Goal: Task Accomplishment & Management: Manage account settings

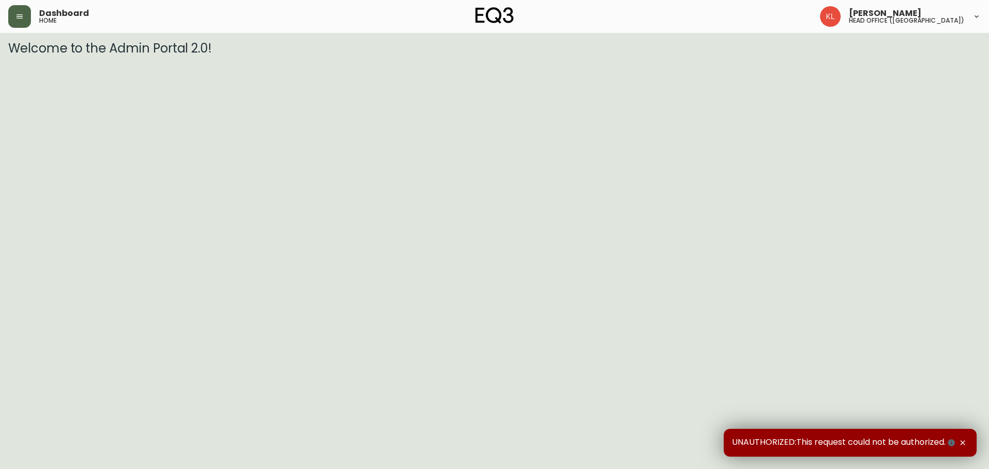
click at [19, 14] on icon "button" at bounding box center [19, 16] width 6 height 4
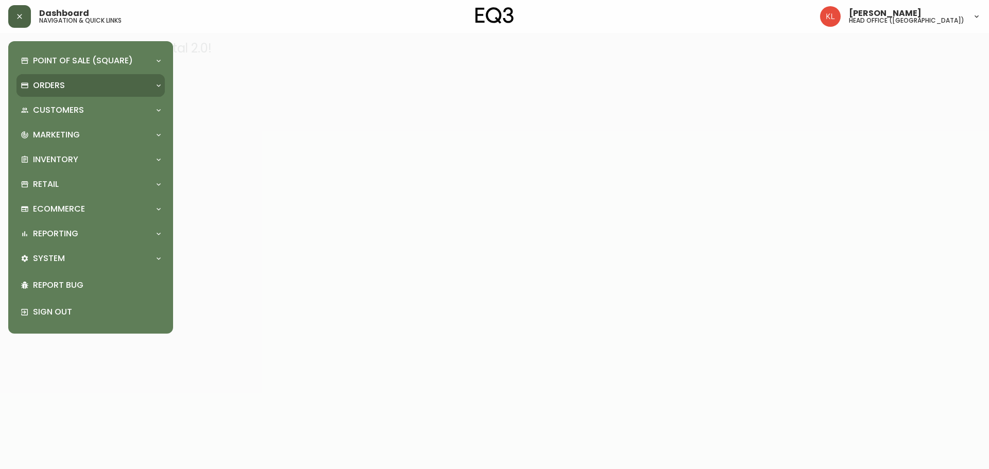
click at [54, 81] on p "Orders" at bounding box center [49, 85] width 32 height 11
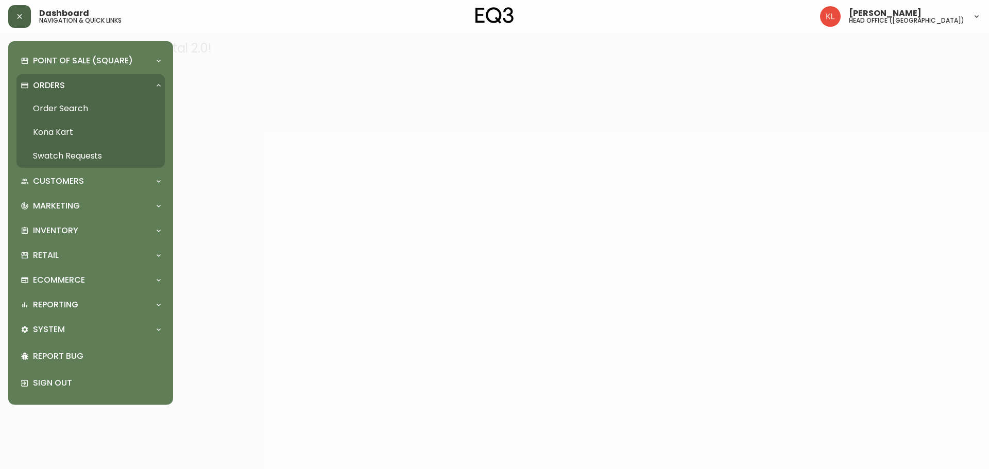
click at [66, 108] on link "Order Search" at bounding box center [90, 109] width 148 height 24
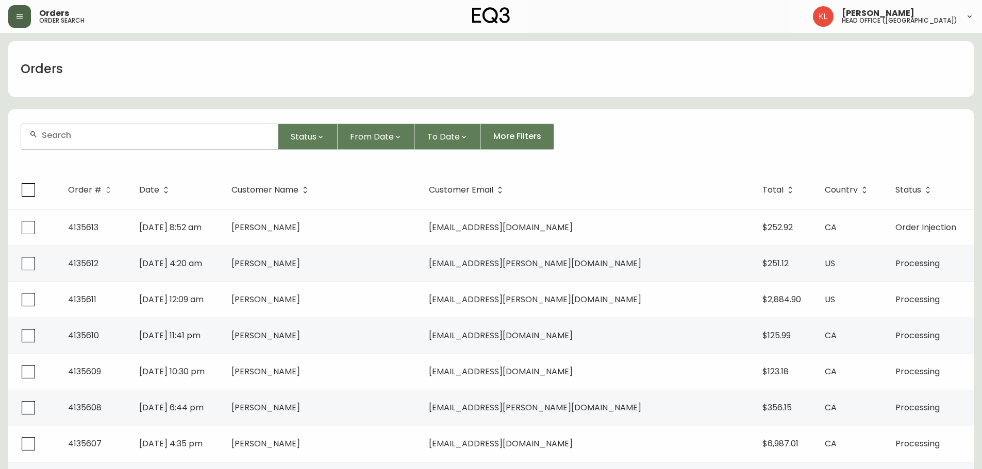
click at [79, 143] on div at bounding box center [149, 136] width 257 height 25
paste input "26644"
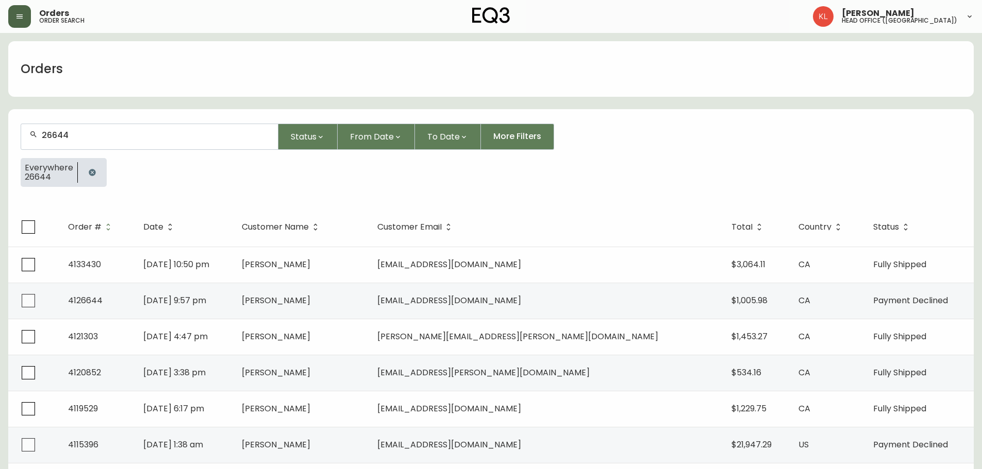
type input "26644"
drag, startPoint x: 8, startPoint y: 17, endPoint x: 14, endPoint y: 16, distance: 5.7
click at [14, 17] on button "button" at bounding box center [19, 16] width 23 height 23
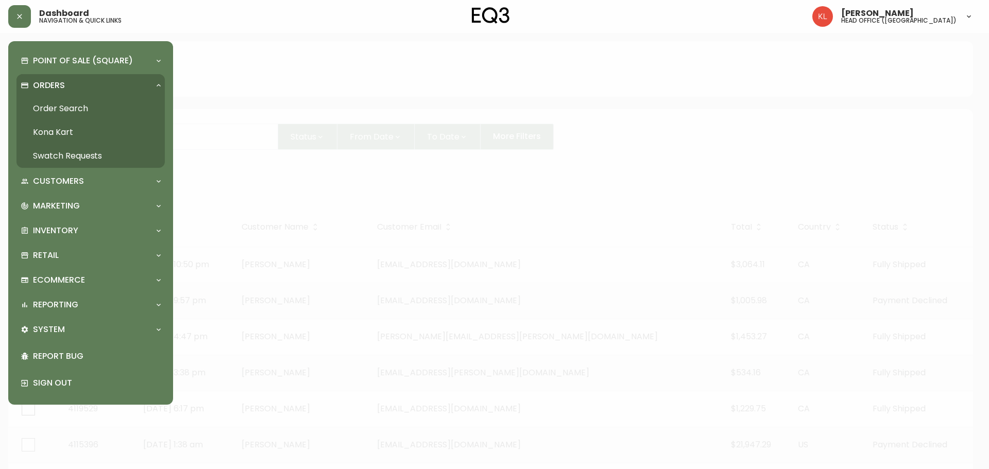
click at [79, 159] on link "Swatch Requests" at bounding box center [90, 156] width 148 height 24
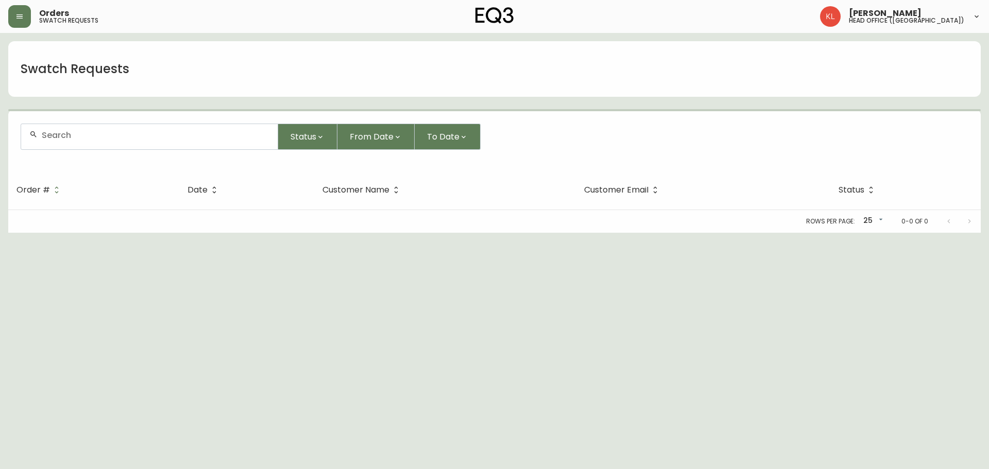
click at [68, 139] on input "text" at bounding box center [156, 135] width 228 height 10
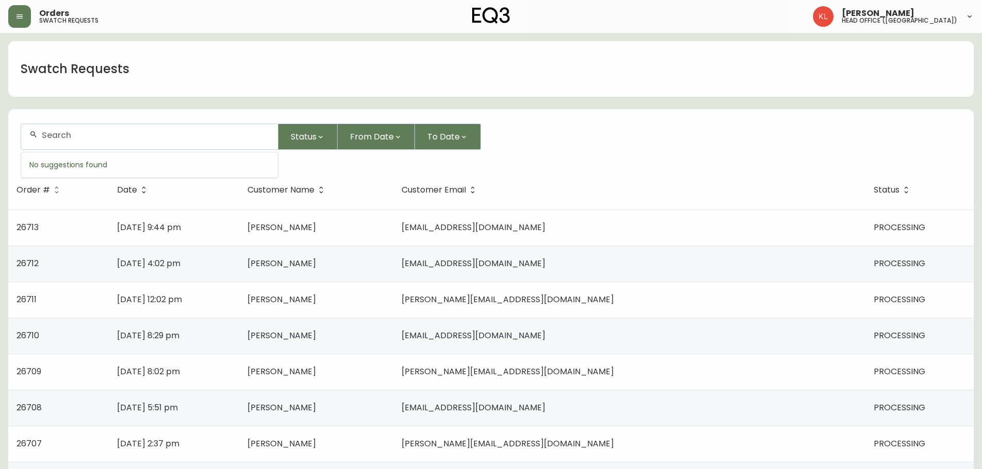
paste input "26644"
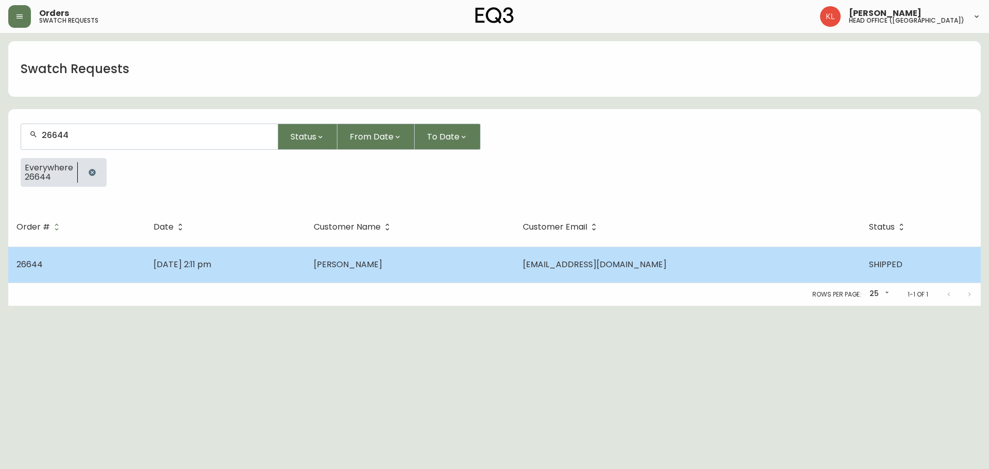
type input "26644"
click at [376, 256] on td "[PERSON_NAME]" at bounding box center [410, 265] width 209 height 36
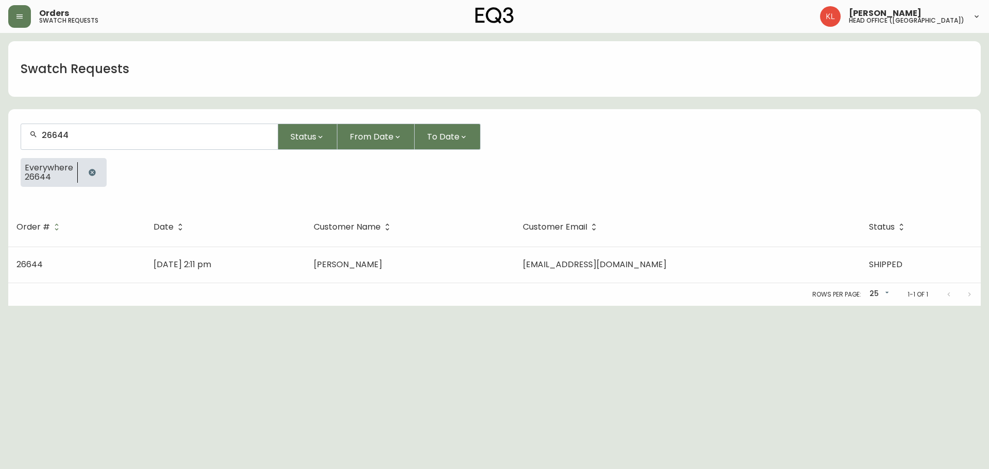
select select "SHIPPED"
